Goal: Check status: Check status

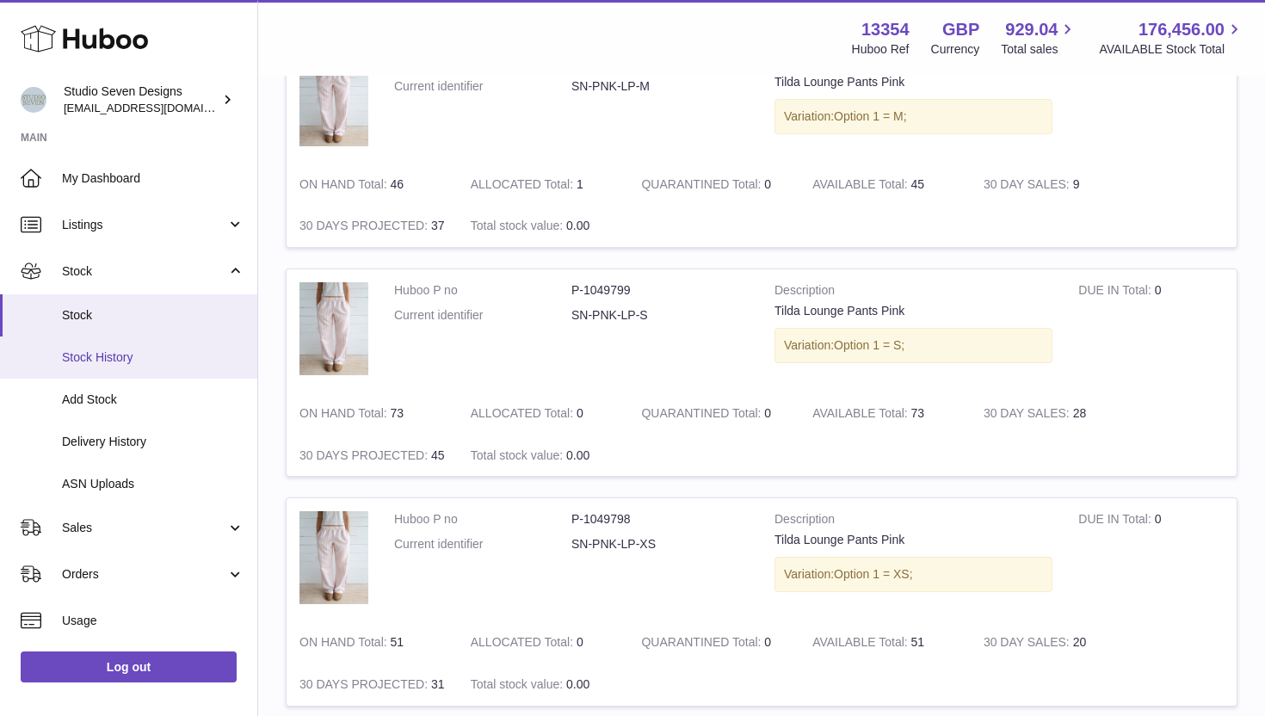
scroll to position [91, 0]
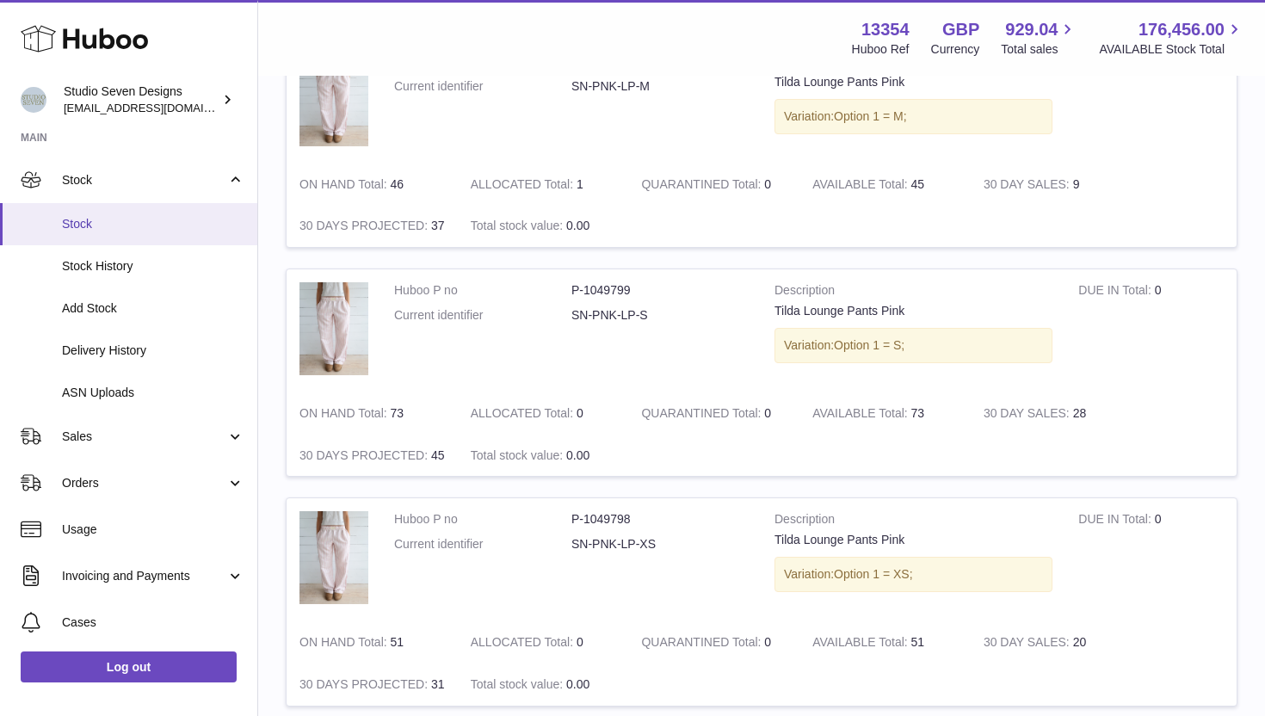
click at [175, 230] on span "Stock" at bounding box center [153, 224] width 182 height 16
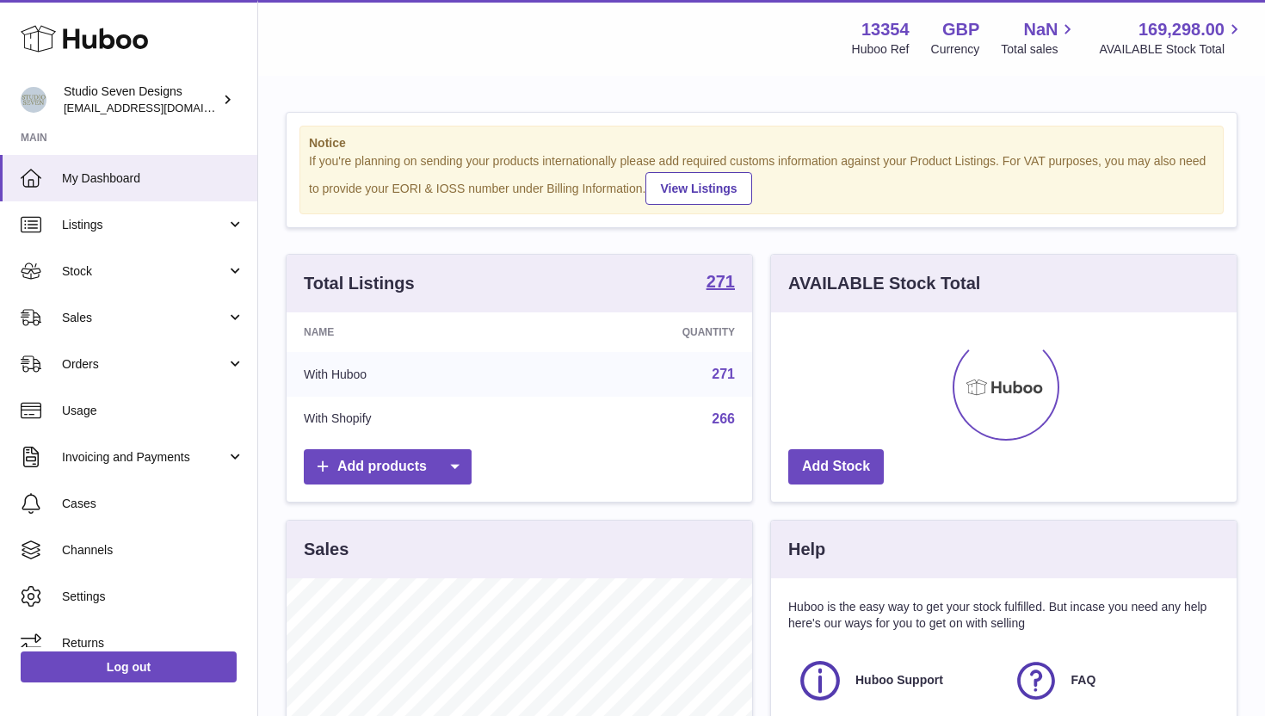
scroll to position [268, 465]
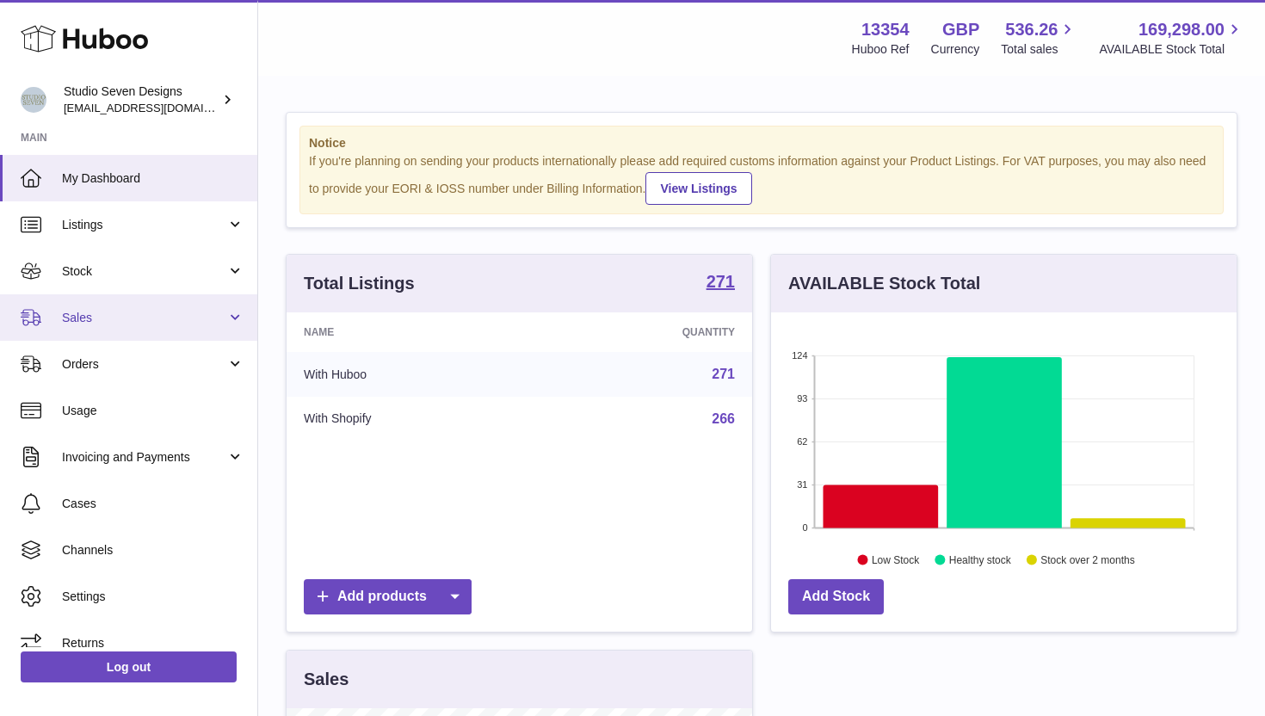
click at [169, 323] on span "Sales" at bounding box center [144, 318] width 164 height 16
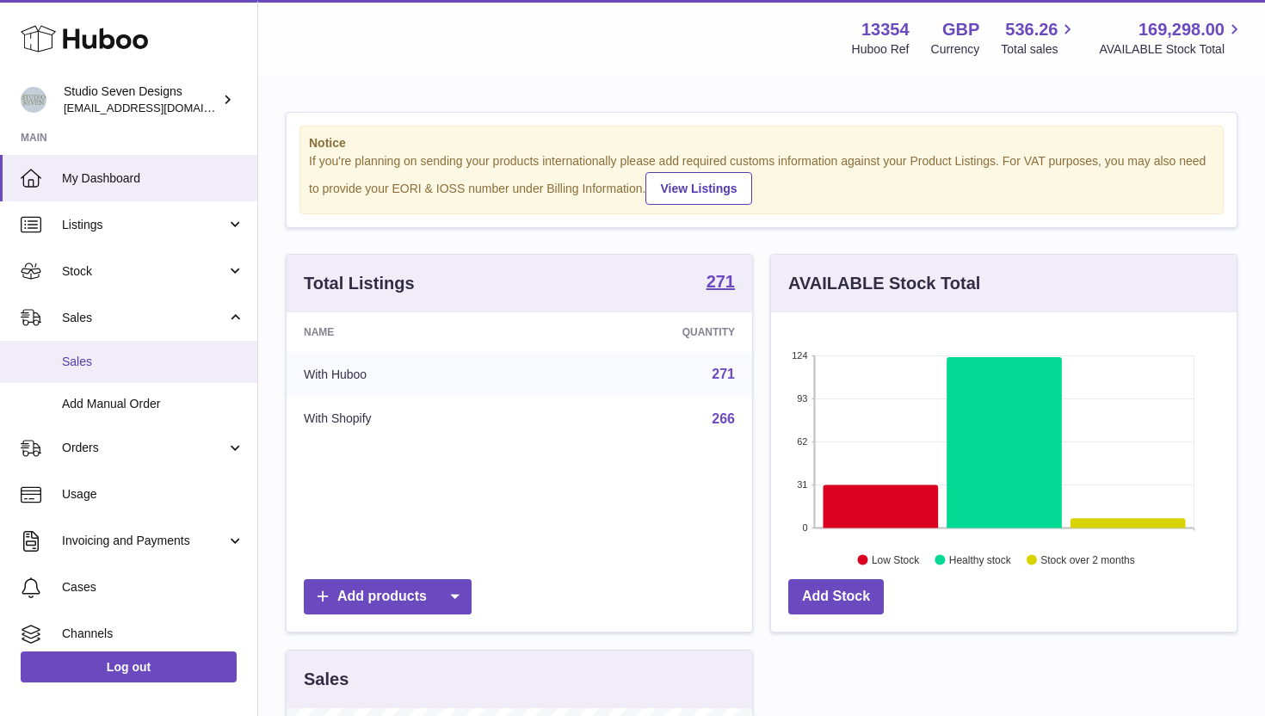
click at [150, 360] on span "Sales" at bounding box center [153, 362] width 182 height 16
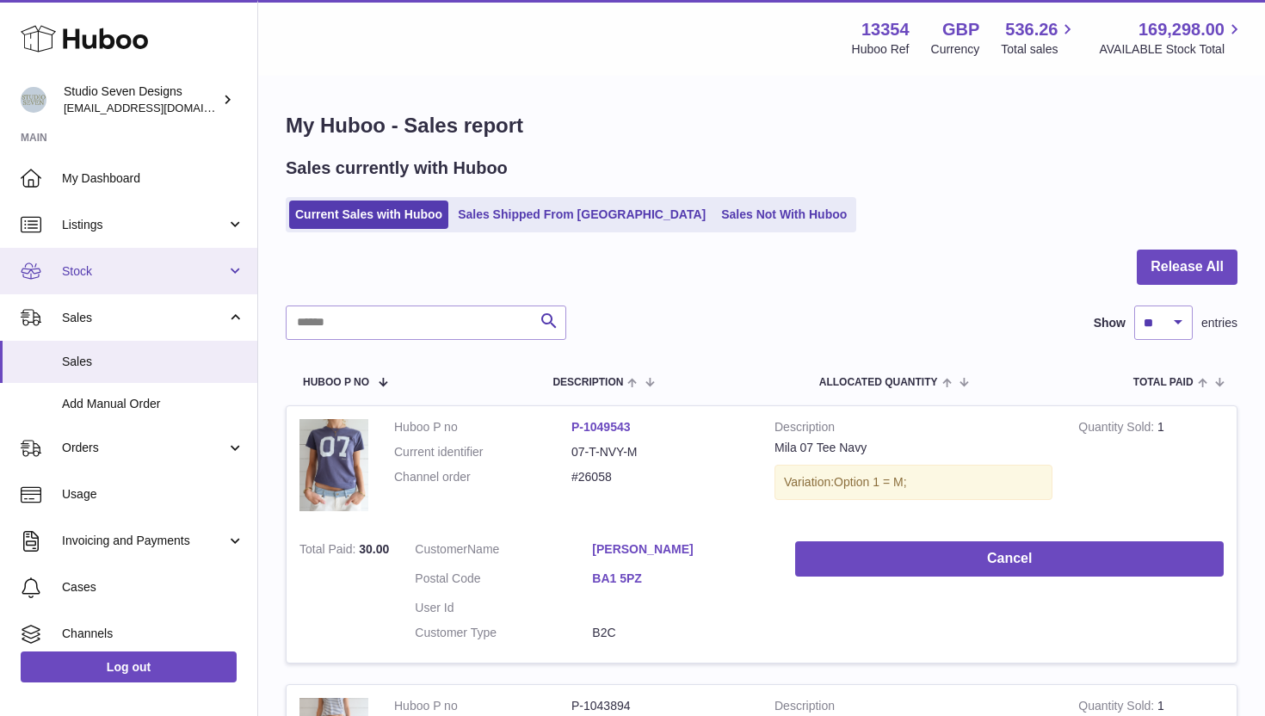
click at [170, 268] on span "Stock" at bounding box center [144, 271] width 164 height 16
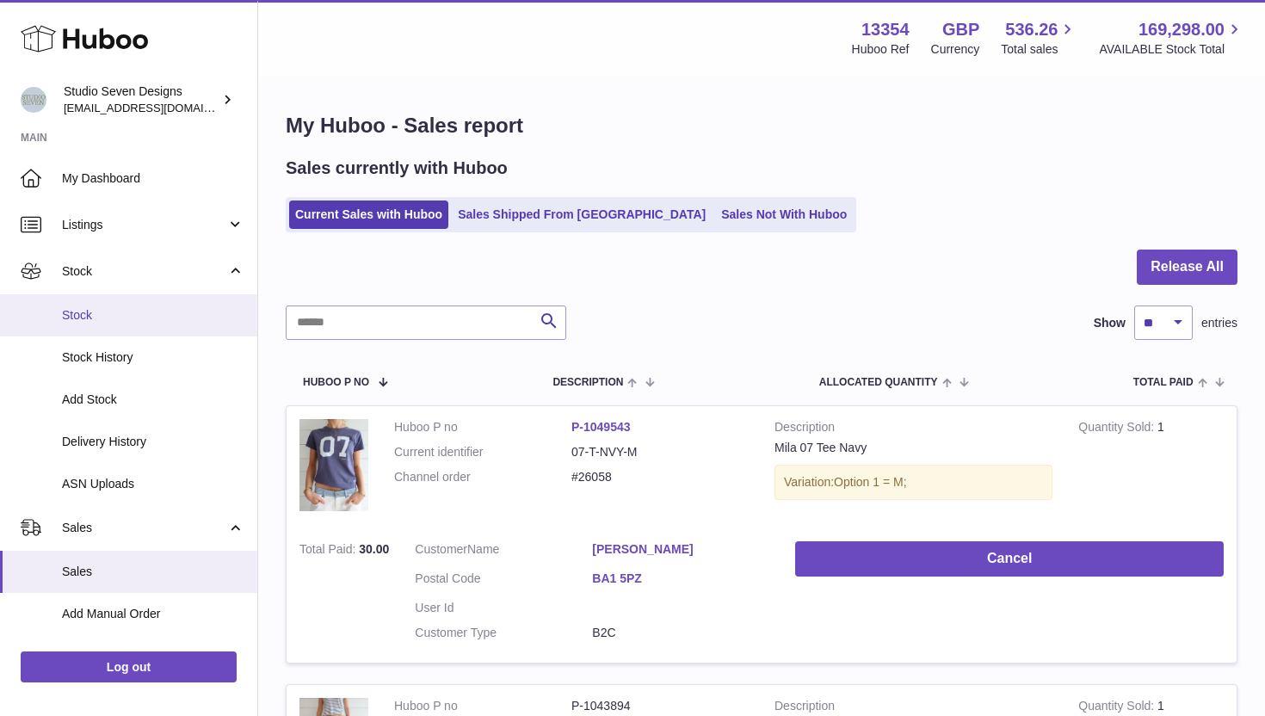
click at [157, 318] on span "Stock" at bounding box center [153, 315] width 182 height 16
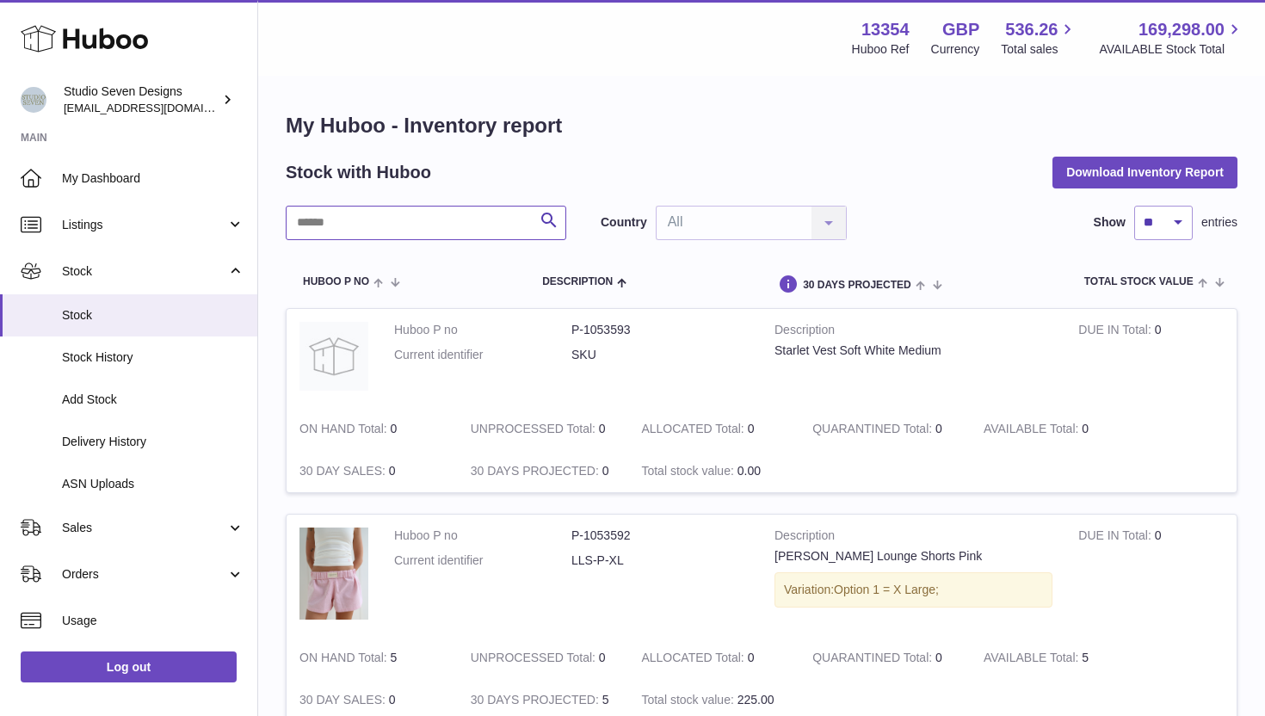
click at [456, 237] on input "text" at bounding box center [426, 223] width 280 height 34
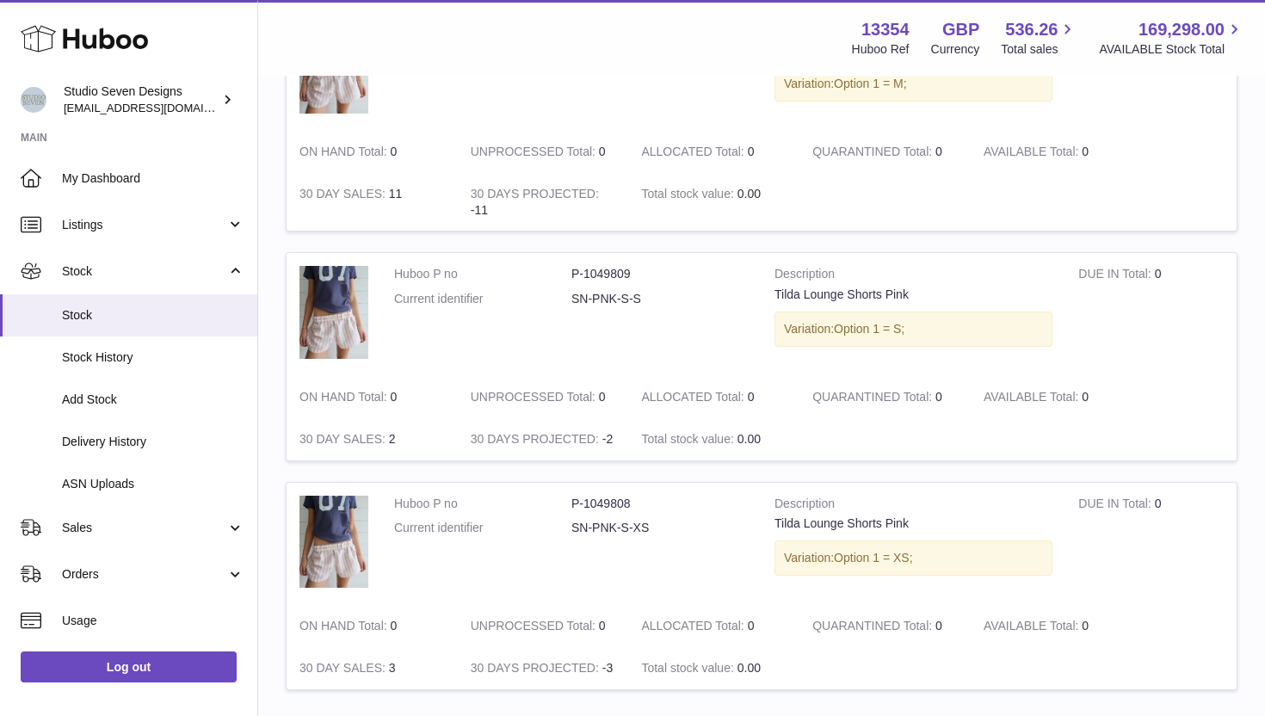
scroll to position [2077, 0]
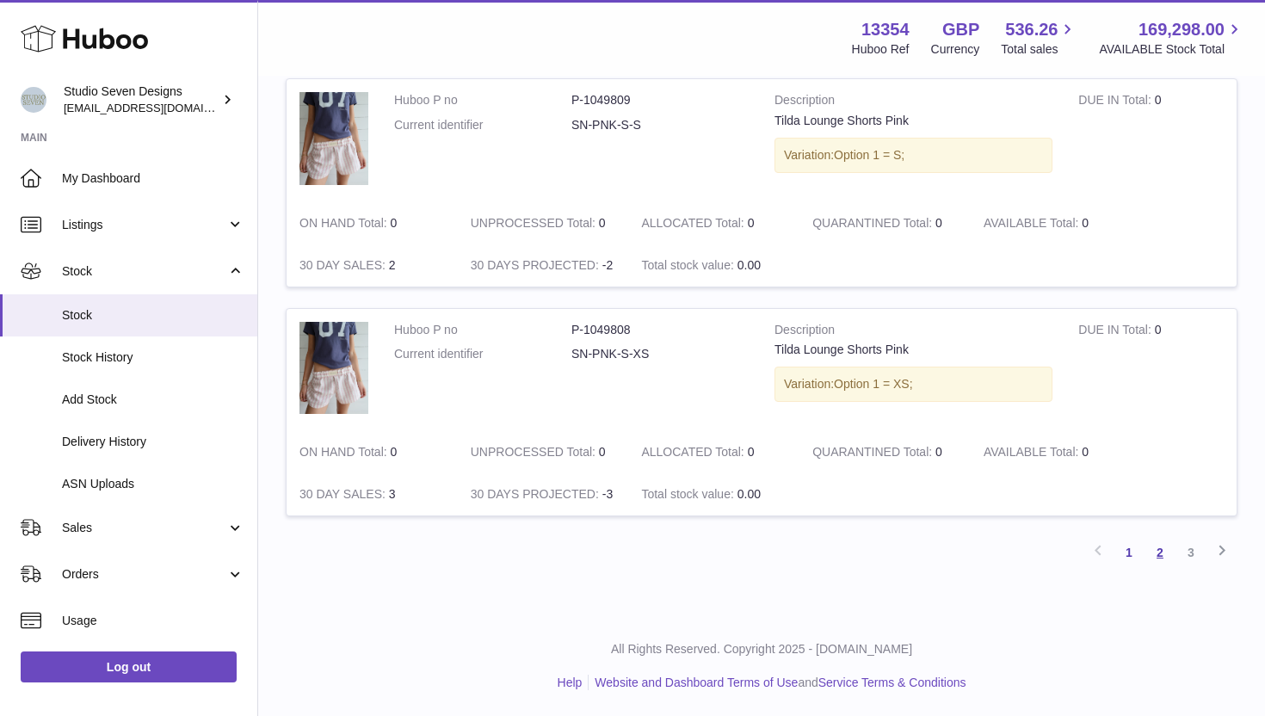
type input "*****"
click at [1155, 549] on link "2" at bounding box center [1159, 552] width 31 height 31
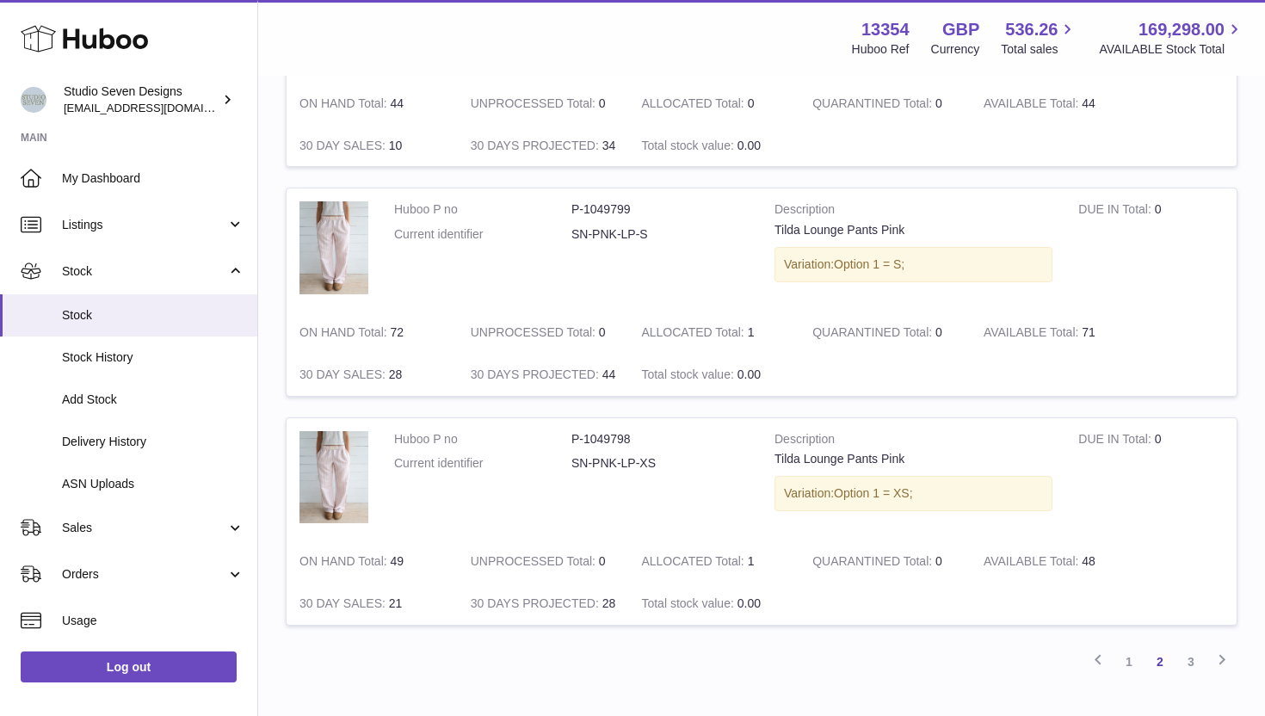
scroll to position [1966, 0]
